Goal: Task Accomplishment & Management: Manage account settings

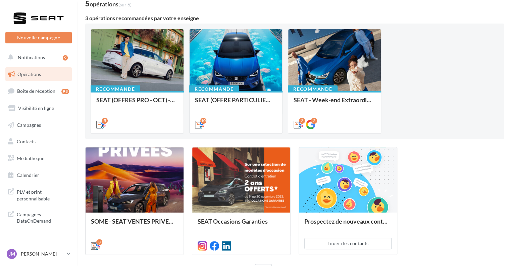
scroll to position [93, 0]
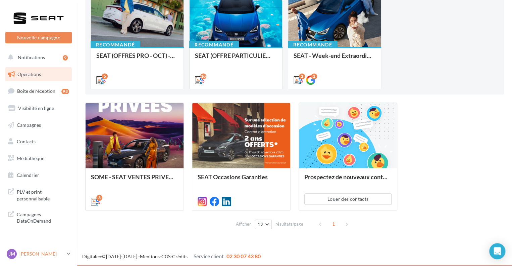
click at [48, 252] on p "[PERSON_NAME]" at bounding box center [41, 253] width 45 height 7
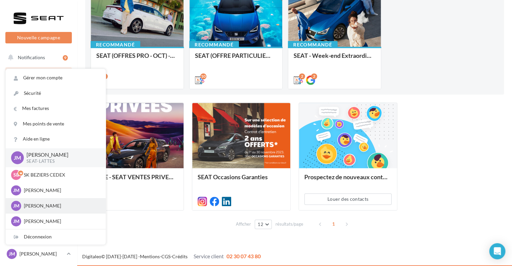
click at [48, 207] on p "[PERSON_NAME]" at bounding box center [61, 205] width 74 height 7
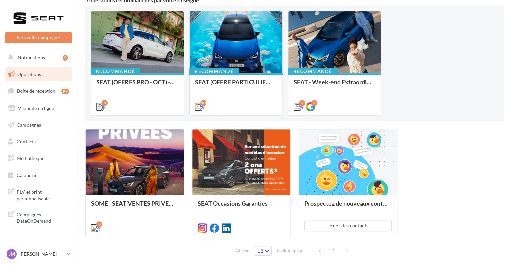
scroll to position [67, 0]
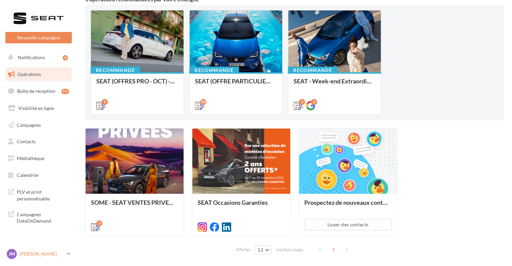
click at [48, 254] on p "[PERSON_NAME]" at bounding box center [41, 253] width 45 height 7
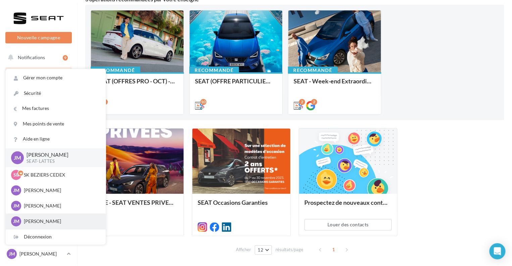
click at [50, 215] on div "JM Justine MERCIER f1d46a20-cdec-4e15-961e-4529f72c1fa9" at bounding box center [56, 220] width 100 height 15
click at [50, 218] on p "[PERSON_NAME]" at bounding box center [61, 221] width 74 height 7
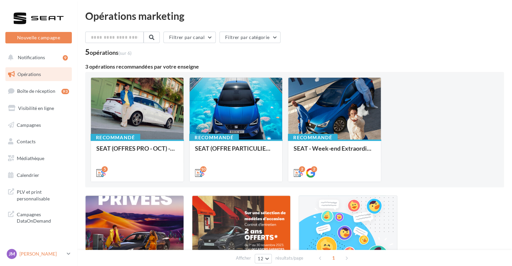
click at [47, 253] on p "[PERSON_NAME]" at bounding box center [41, 253] width 45 height 7
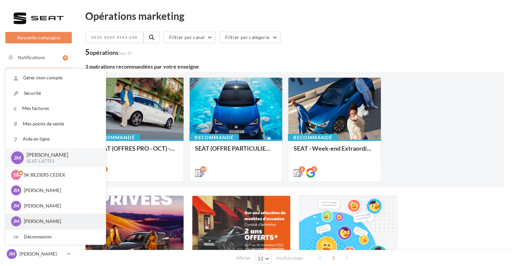
click at [49, 220] on p "[PERSON_NAME]" at bounding box center [61, 221] width 74 height 7
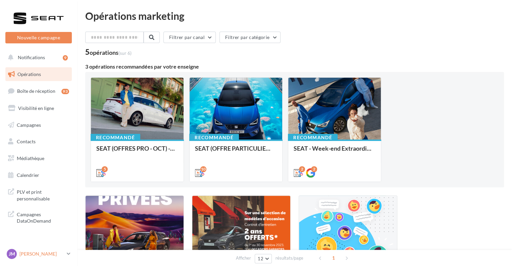
click at [41, 255] on p "[PERSON_NAME]" at bounding box center [41, 253] width 45 height 7
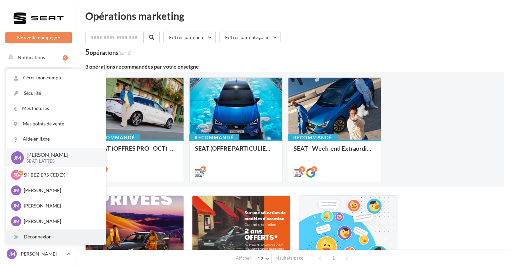
click at [50, 240] on div "Déconnexion" at bounding box center [56, 236] width 100 height 15
